Goal: Download file/media

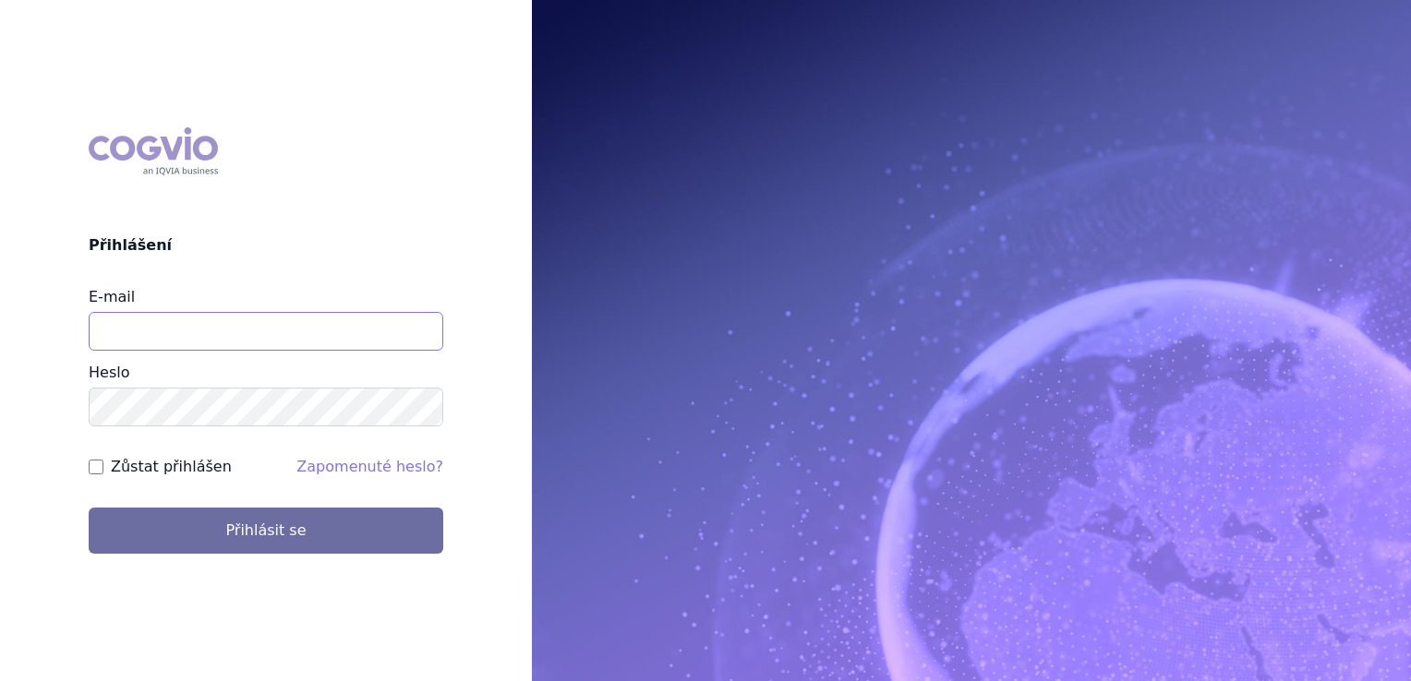
click at [169, 342] on input "E-mail" at bounding box center [266, 331] width 354 height 39
type input "[EMAIL_ADDRESS][DOMAIN_NAME]"
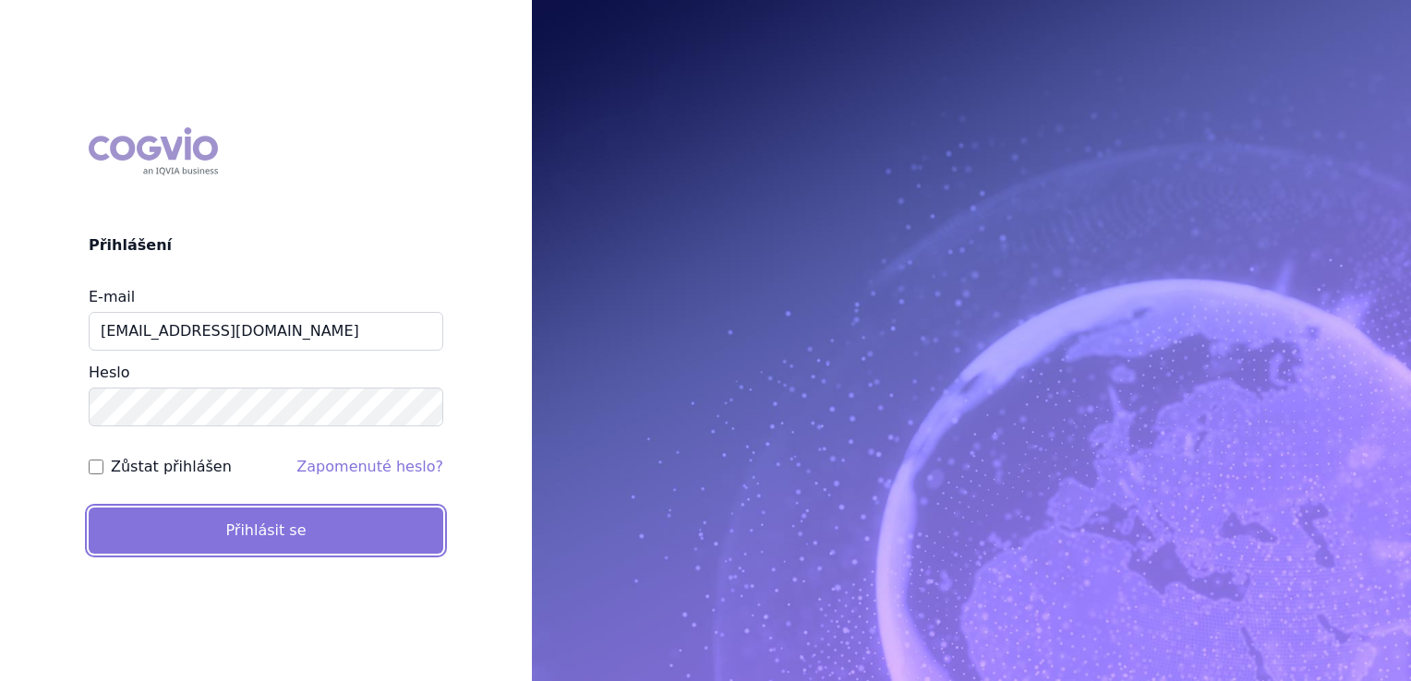
click at [186, 518] on button "Přihlásit se" at bounding box center [266, 531] width 354 height 46
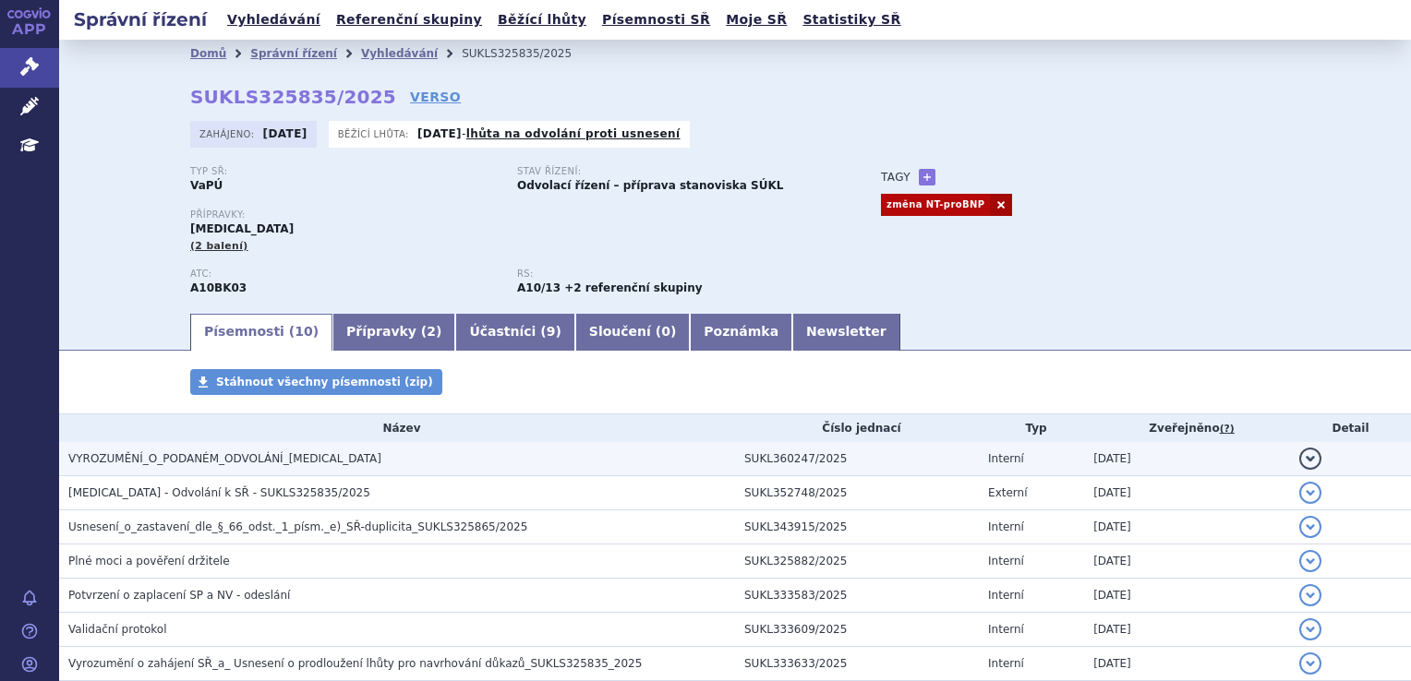
click at [237, 463] on span "VYROZUMĚNÍ_O_PODANÉM_ODVOLÁNÍ_JARDIANCE" at bounding box center [224, 458] width 313 height 13
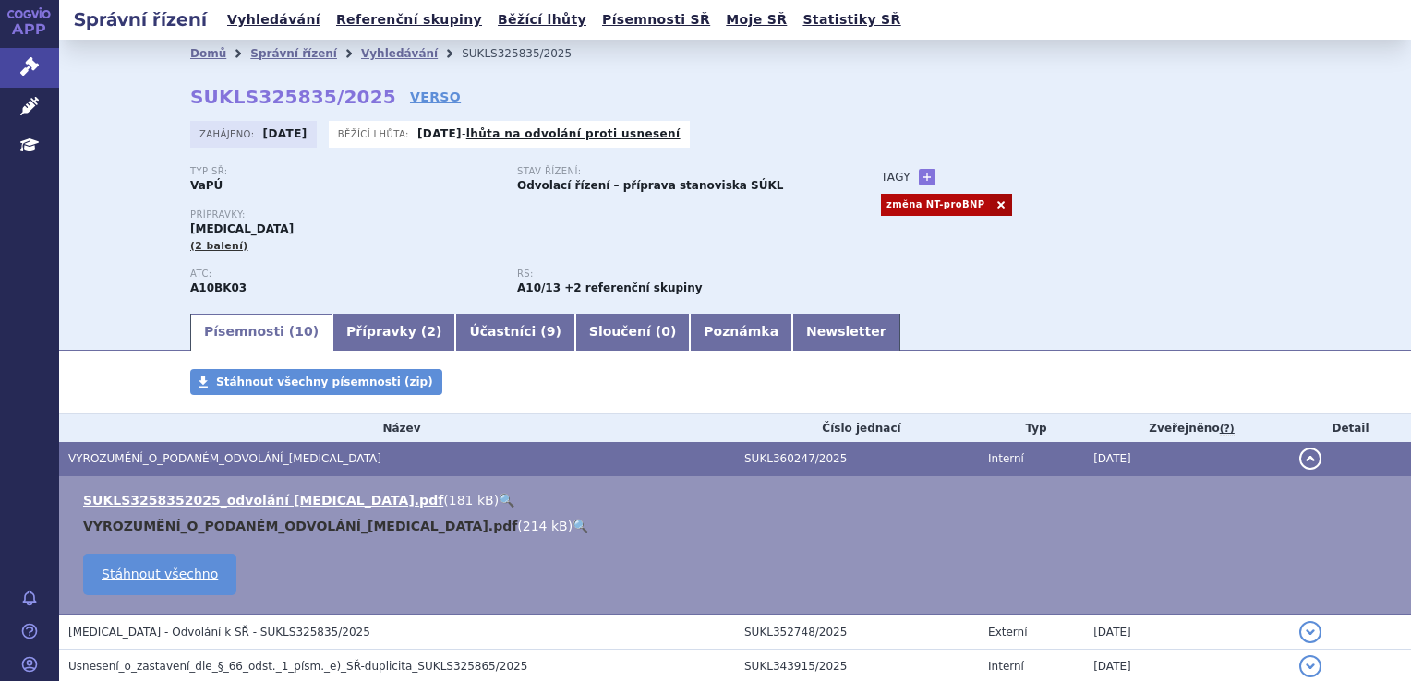
click at [264, 527] on link "VYROZUMĚNÍ_O_PODANÉM_ODVOLÁNÍ_JARDIANCE.pdf" at bounding box center [300, 526] width 434 height 15
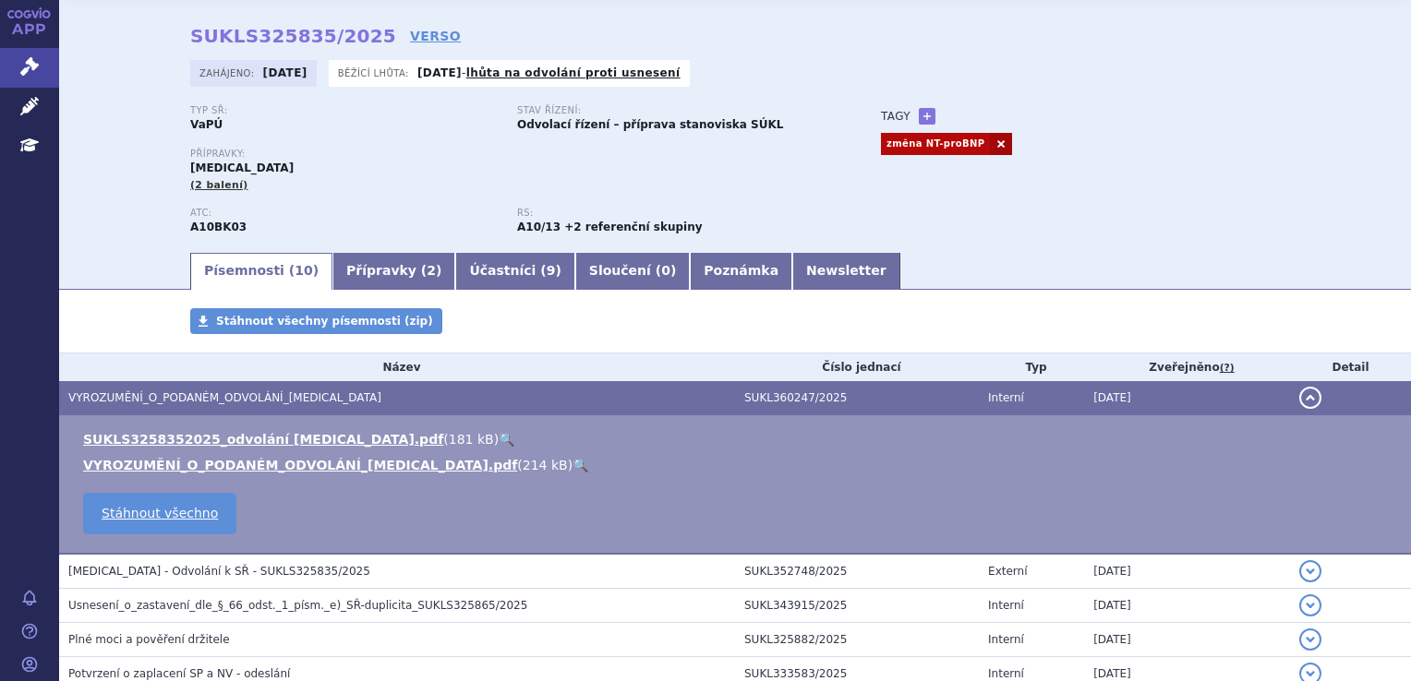
scroll to position [92, 0]
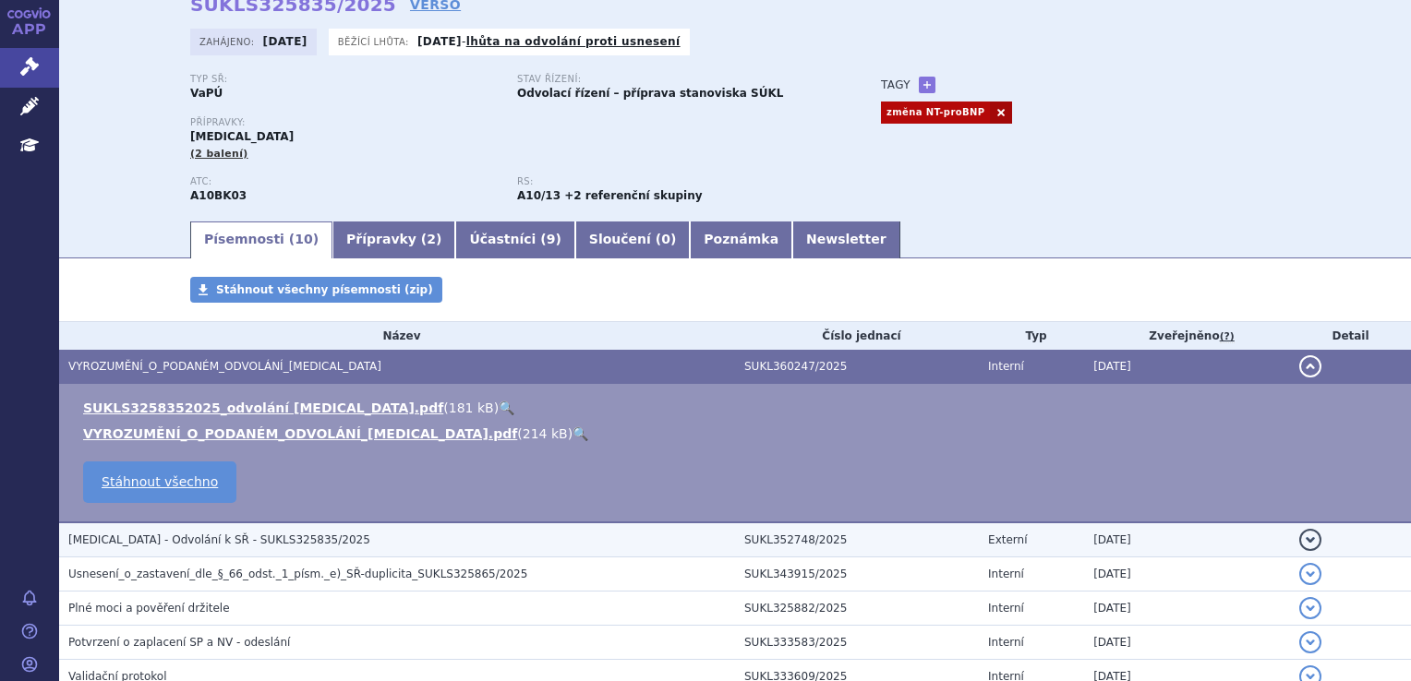
click at [225, 530] on td "Jardiance - Odvolání k SŘ - SUKLS325835/2025" at bounding box center [397, 539] width 676 height 35
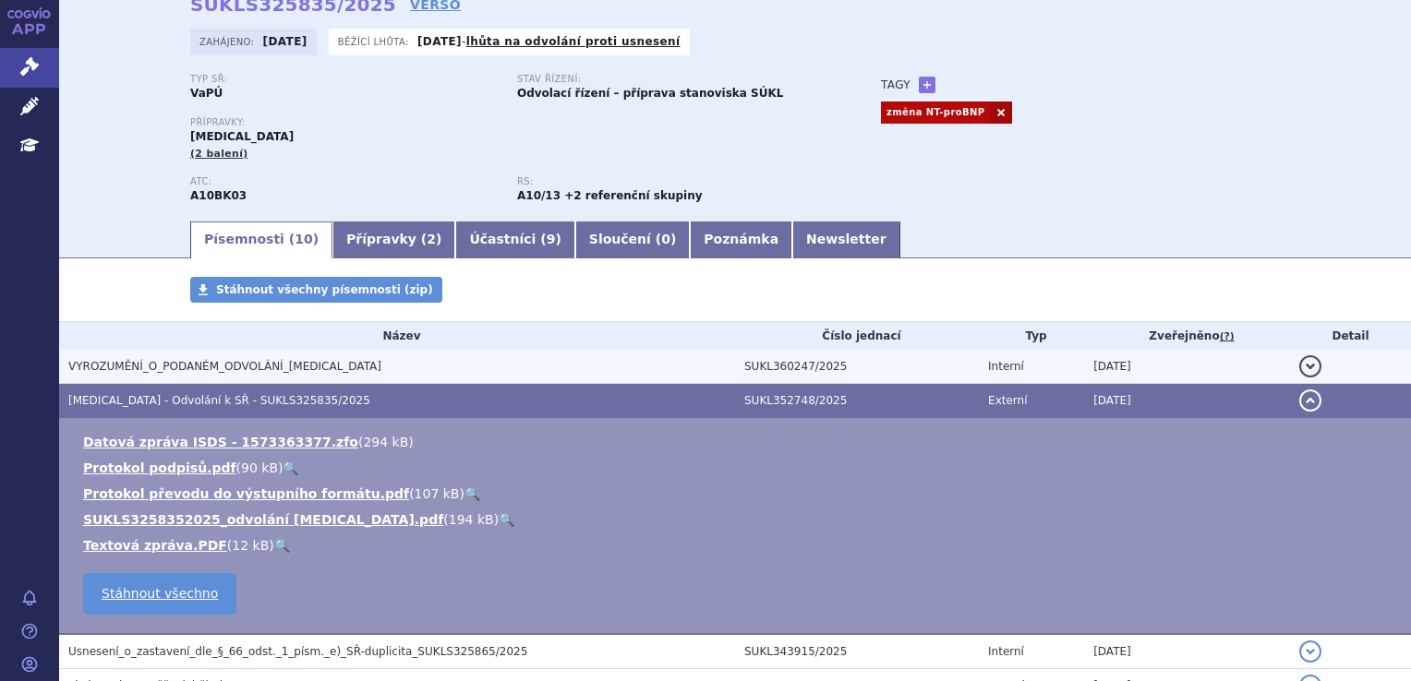
click at [251, 359] on h3 "VYROZUMĚNÍ_O_PODANÉM_ODVOLÁNÍ_JARDIANCE" at bounding box center [401, 366] width 667 height 18
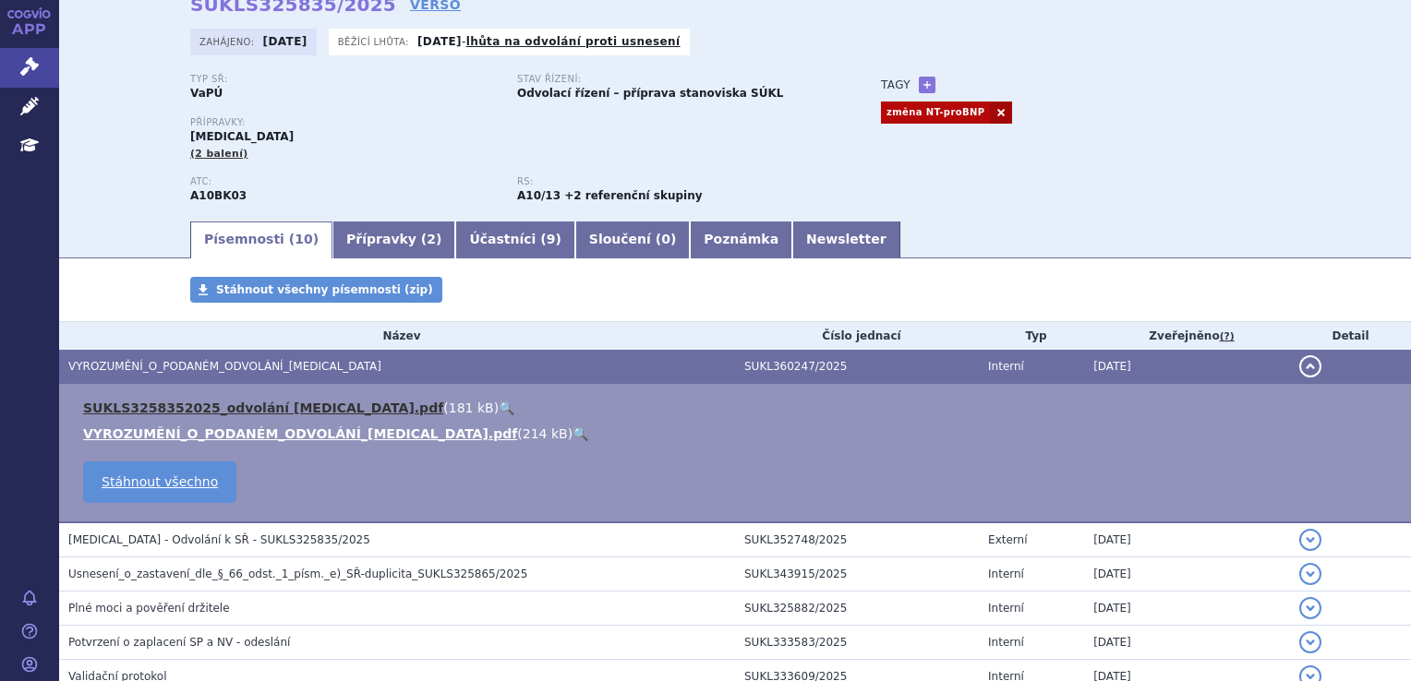
click at [237, 411] on link "SUKLS3258352025_odvolání Jardiance.pdf" at bounding box center [263, 408] width 360 height 15
